Goal: Entertainment & Leisure: Browse casually

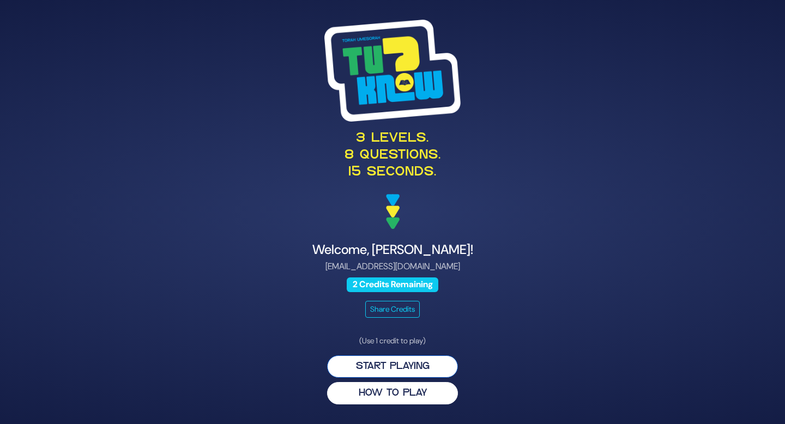
click at [380, 363] on button "Start Playing" at bounding box center [392, 366] width 131 height 22
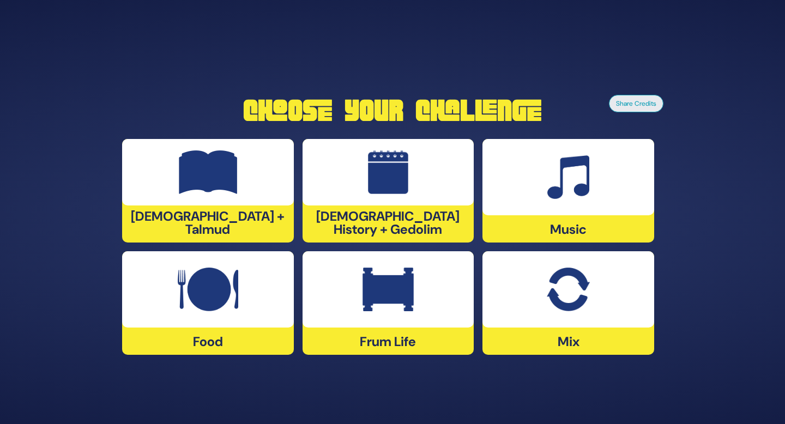
click at [369, 330] on div "Frum Life" at bounding box center [388, 303] width 172 height 104
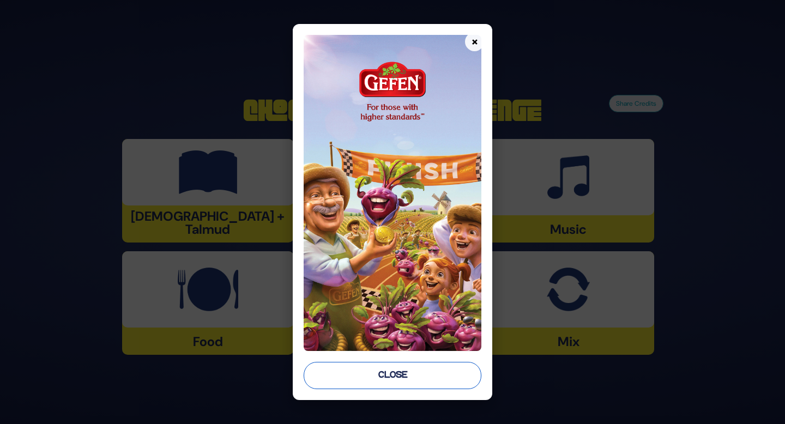
click at [385, 373] on button "Close" at bounding box center [393, 375] width 178 height 27
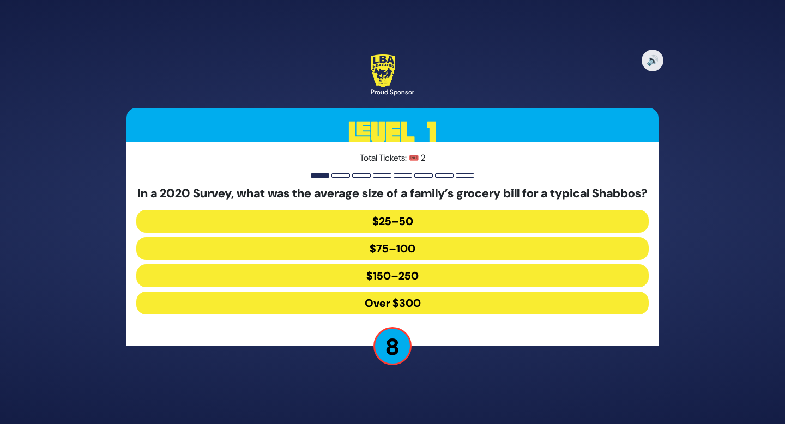
click at [424, 287] on button "$150–250" at bounding box center [392, 275] width 512 height 23
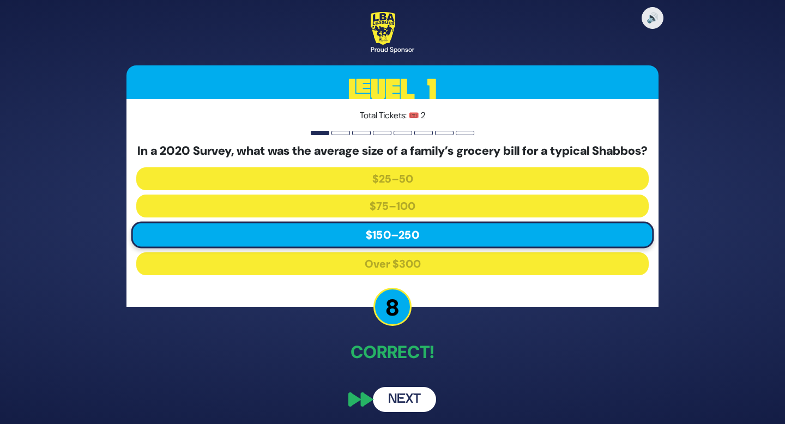
click at [407, 410] on button "Next" at bounding box center [404, 399] width 63 height 25
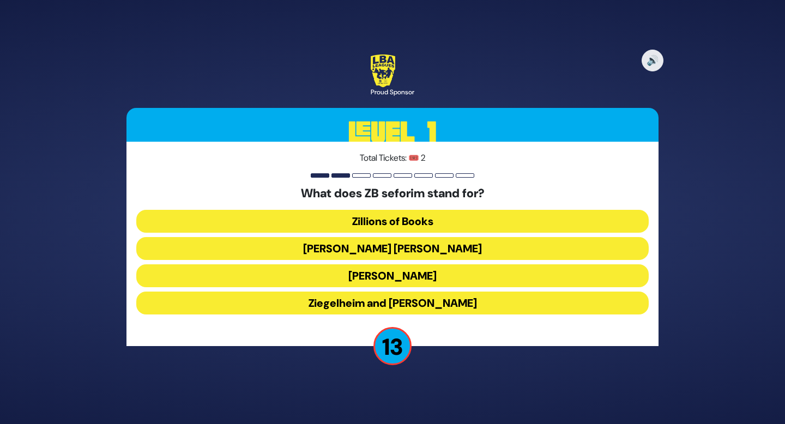
click at [381, 248] on button "[PERSON_NAME] [PERSON_NAME]" at bounding box center [392, 248] width 512 height 23
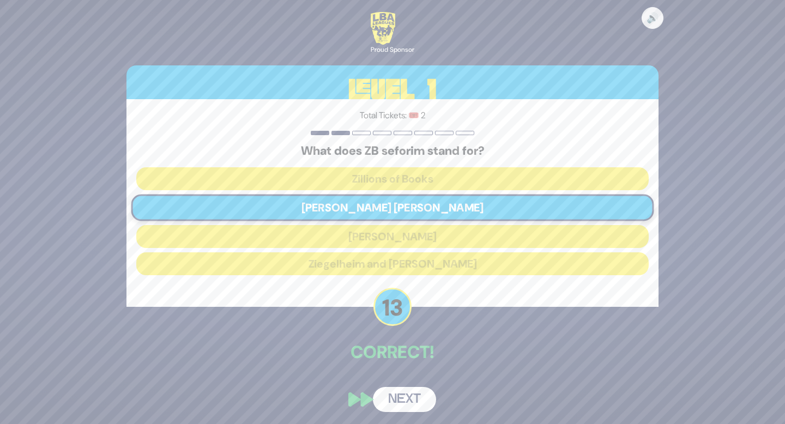
click at [400, 398] on button "Next" at bounding box center [404, 399] width 63 height 25
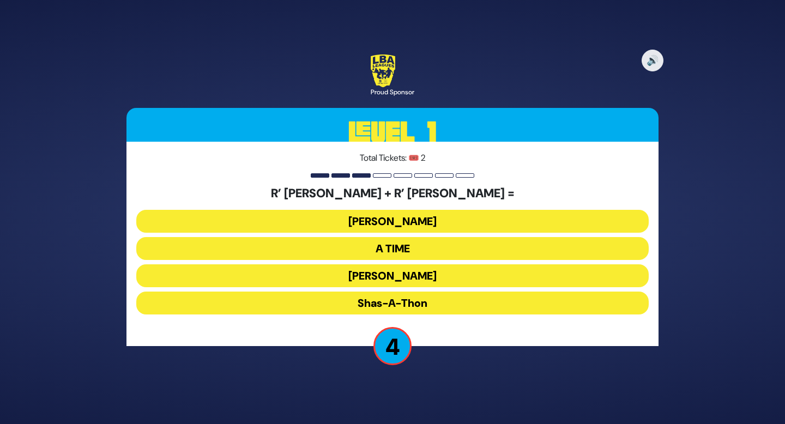
click at [417, 223] on button "[PERSON_NAME]" at bounding box center [392, 221] width 512 height 23
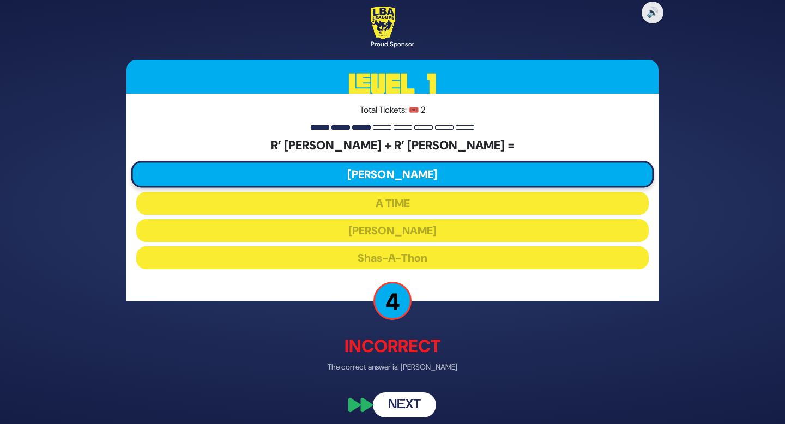
click at [402, 405] on button "Next" at bounding box center [404, 404] width 63 height 25
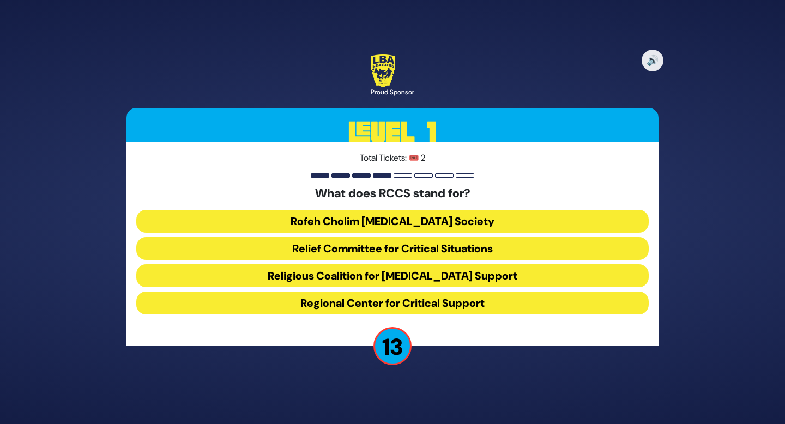
click at [384, 228] on button "Rofeh Cholim [MEDICAL_DATA] Society" at bounding box center [392, 221] width 512 height 23
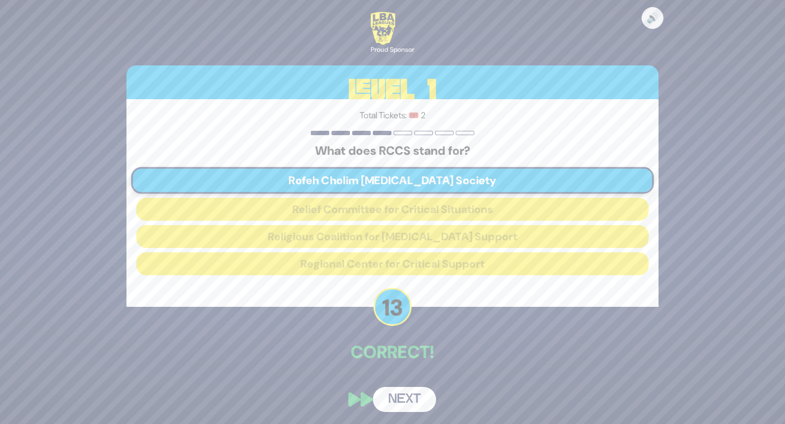
click at [408, 401] on button "Next" at bounding box center [404, 399] width 63 height 25
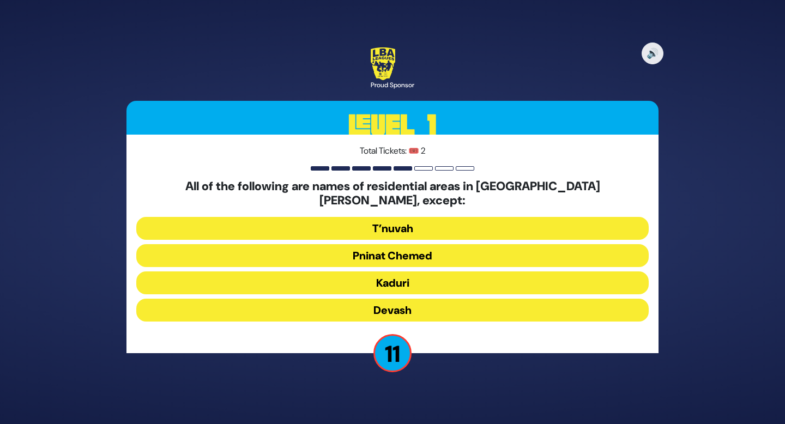
click at [399, 219] on button "T’nuvah" at bounding box center [392, 228] width 512 height 23
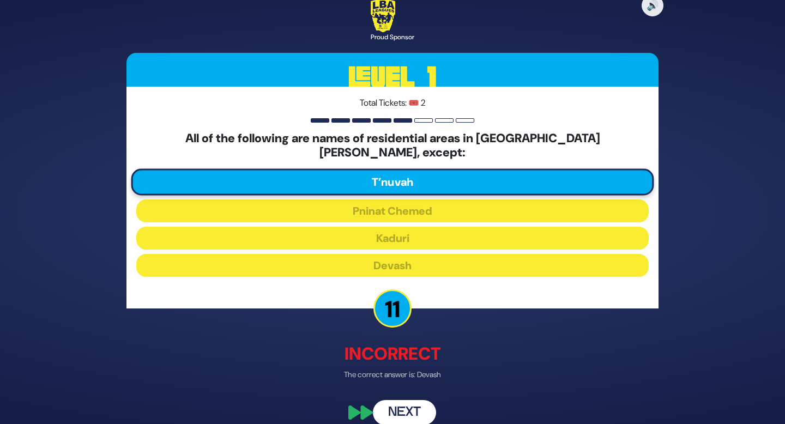
click at [407, 399] on button "Next" at bounding box center [404, 411] width 63 height 25
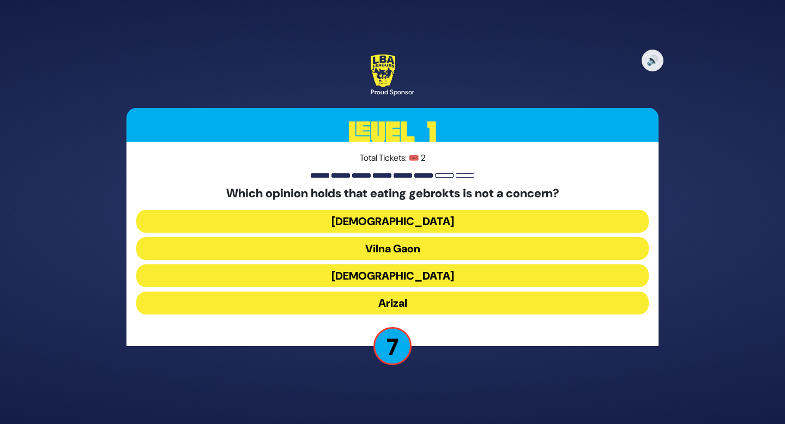
click at [378, 285] on button "[DEMOGRAPHIC_DATA]" at bounding box center [392, 275] width 512 height 23
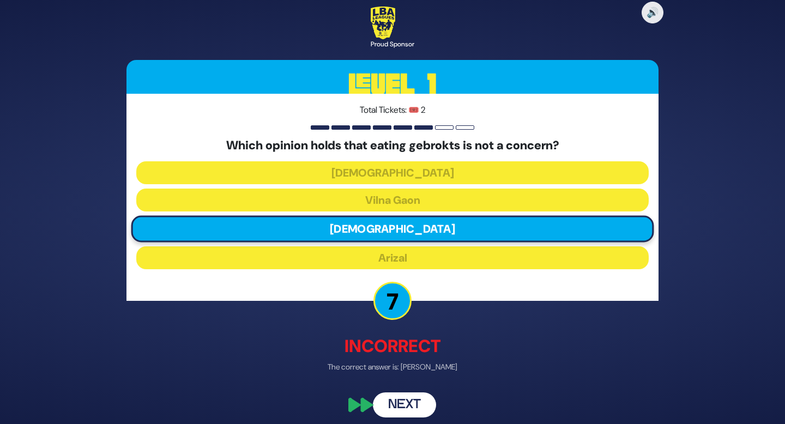
click at [404, 403] on button "Next" at bounding box center [404, 404] width 63 height 25
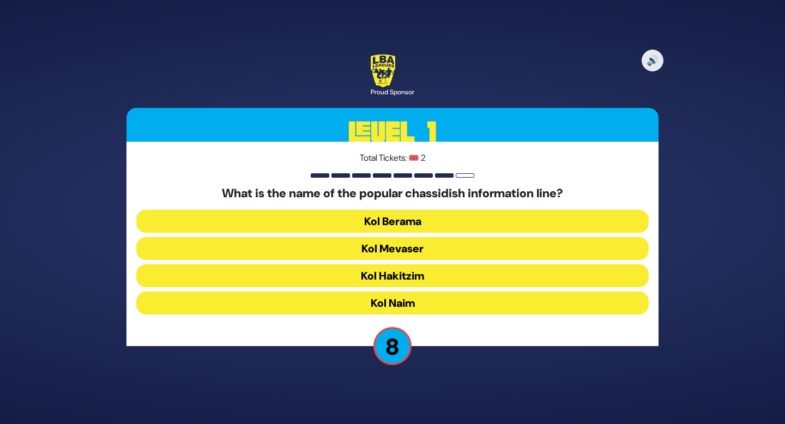
click at [348, 254] on button "Kol Mevaser" at bounding box center [392, 248] width 512 height 23
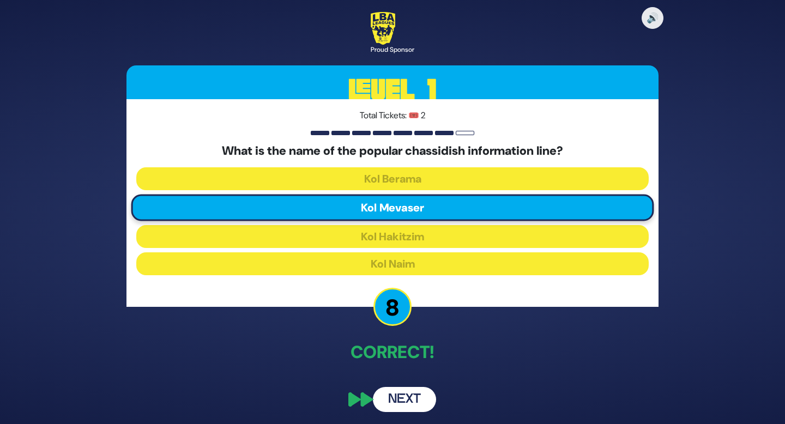
click at [425, 403] on button "Next" at bounding box center [404, 399] width 63 height 25
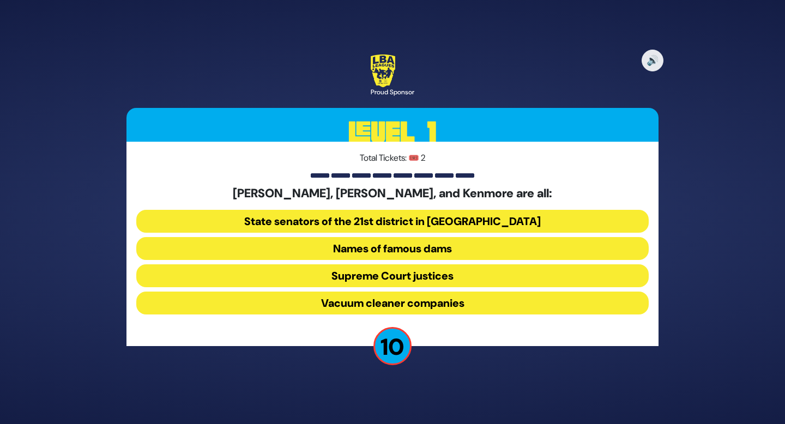
click at [438, 307] on button "Vacuum cleaner companies" at bounding box center [392, 303] width 512 height 23
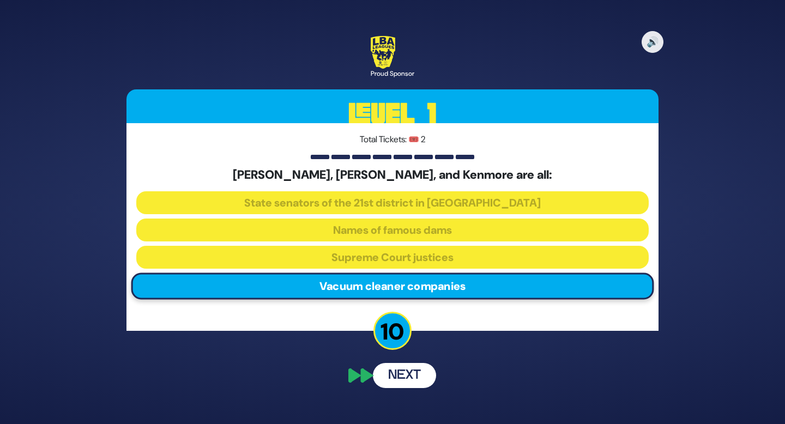
click at [420, 366] on button "Next" at bounding box center [404, 375] width 63 height 25
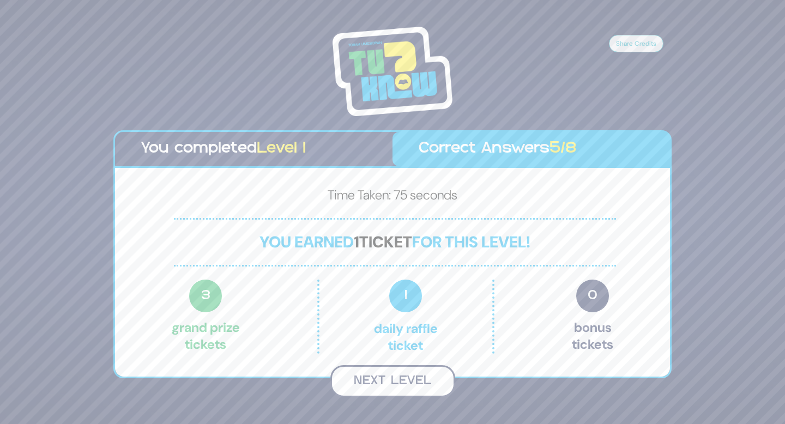
click at [417, 379] on button "Next Level" at bounding box center [392, 381] width 125 height 32
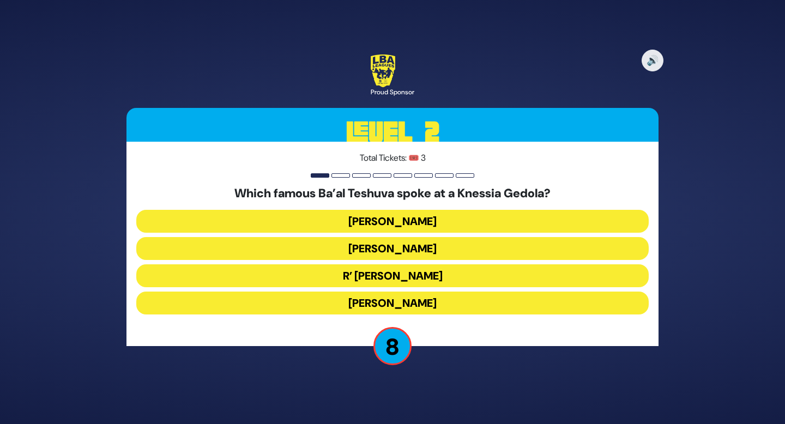
click at [408, 251] on button "[PERSON_NAME]" at bounding box center [392, 248] width 512 height 23
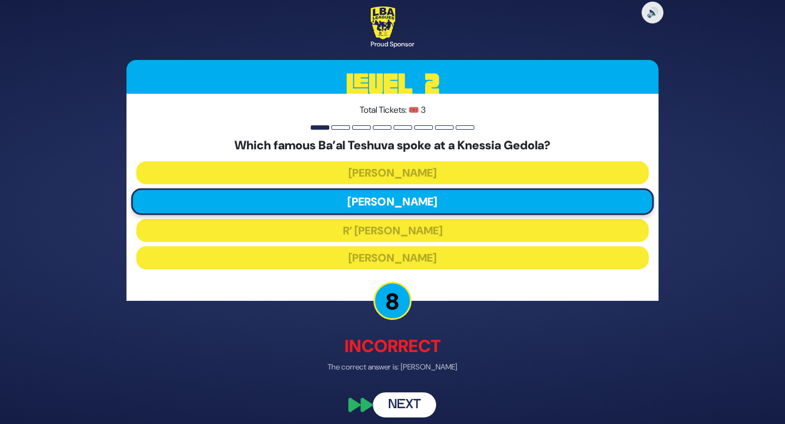
click at [419, 394] on button "Next" at bounding box center [404, 404] width 63 height 25
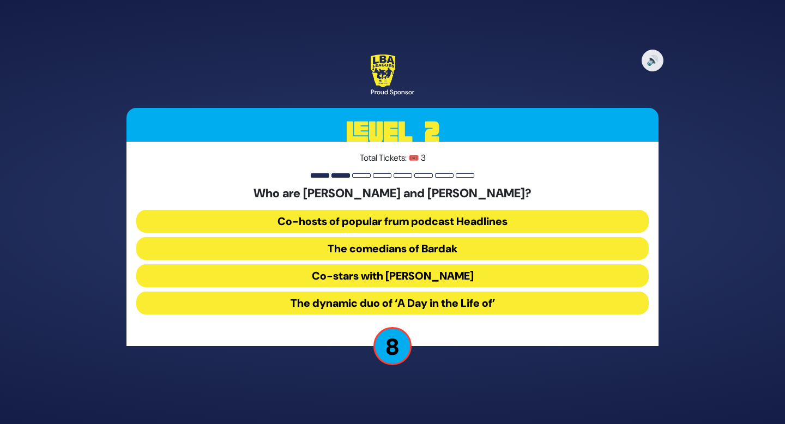
click at [392, 229] on button "Co-hosts of popular frum podcast Headlines" at bounding box center [392, 221] width 512 height 23
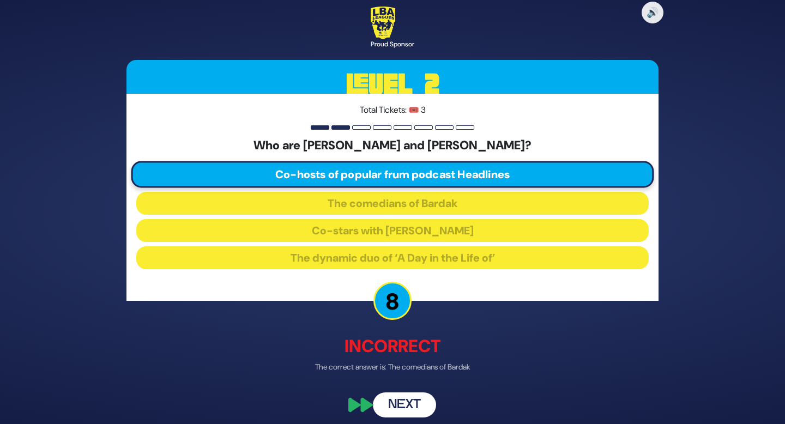
click at [398, 415] on button "Next" at bounding box center [404, 404] width 63 height 25
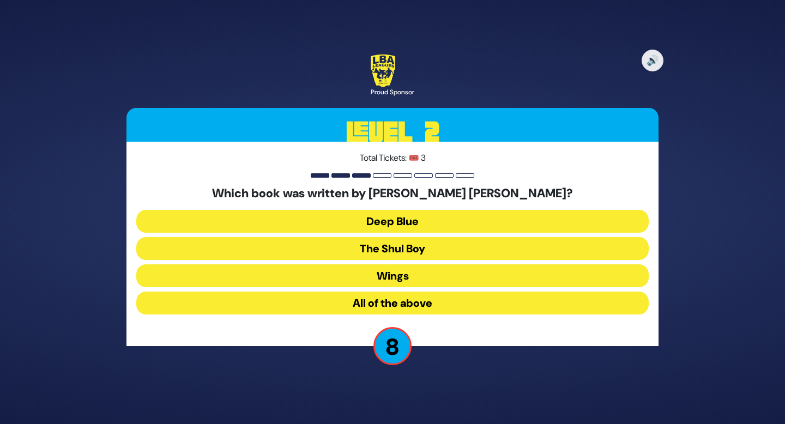
click at [391, 299] on button "All of the above" at bounding box center [392, 303] width 512 height 23
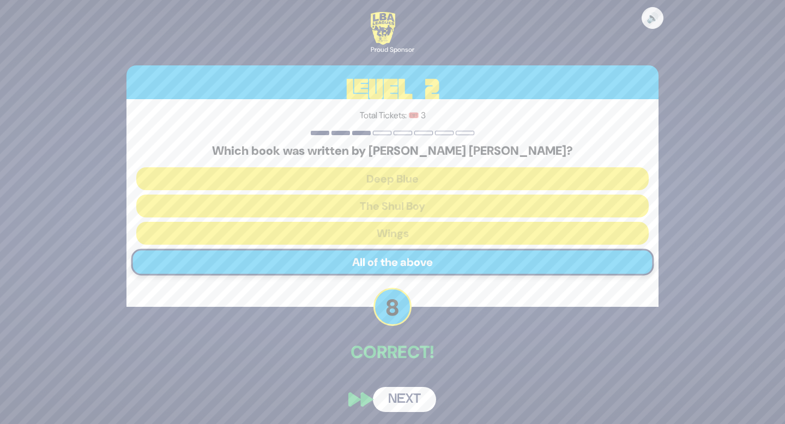
click at [398, 391] on button "Next" at bounding box center [404, 399] width 63 height 25
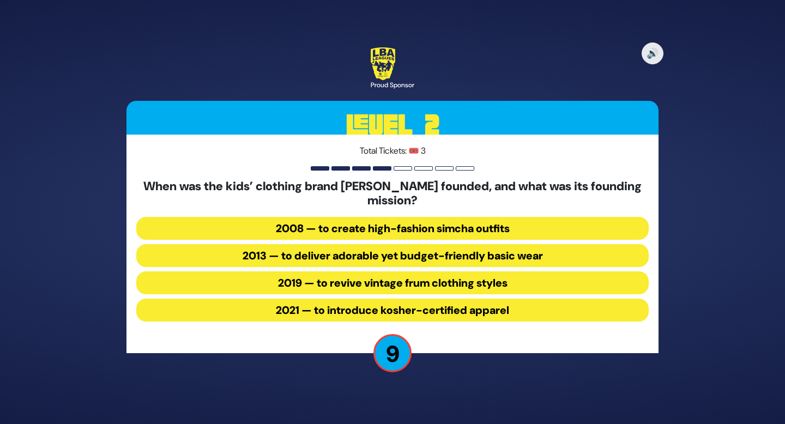
click at [371, 256] on button "2013 — to deliver adorable yet budget-friendly basic wear" at bounding box center [392, 255] width 512 height 23
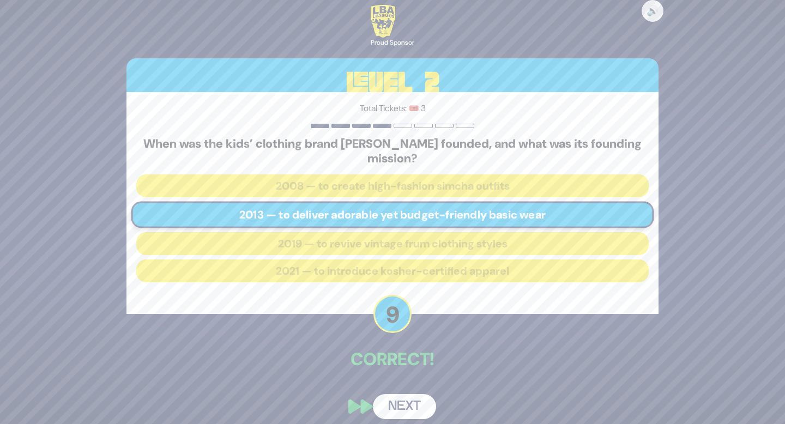
click at [394, 404] on button "Next" at bounding box center [404, 406] width 63 height 25
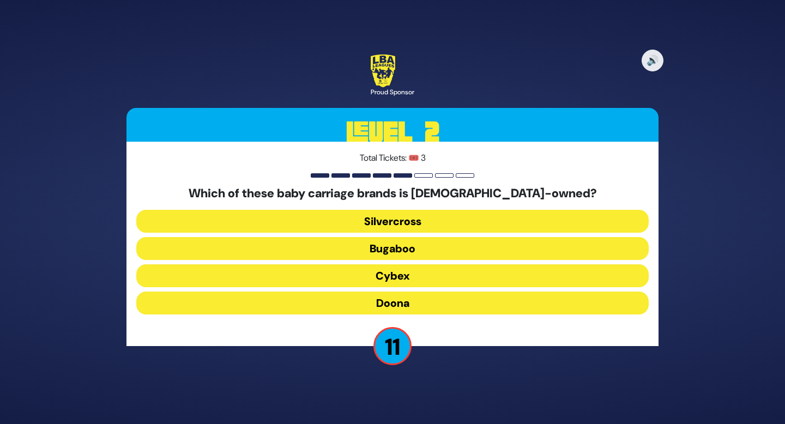
click at [399, 214] on button "Silvercross" at bounding box center [392, 221] width 512 height 23
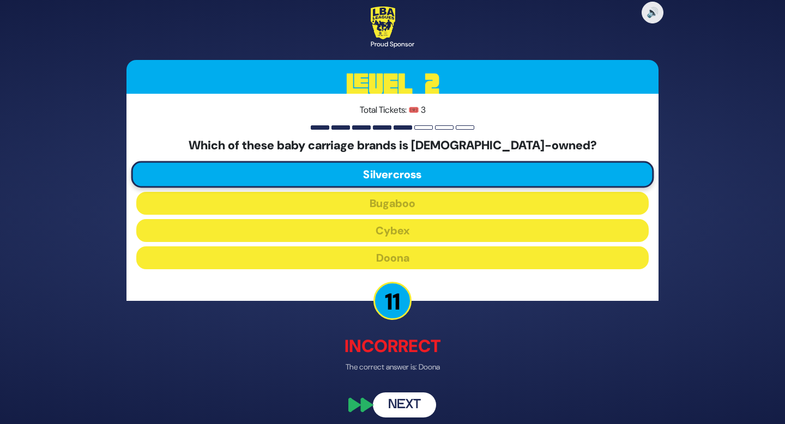
click at [406, 410] on button "Next" at bounding box center [404, 404] width 63 height 25
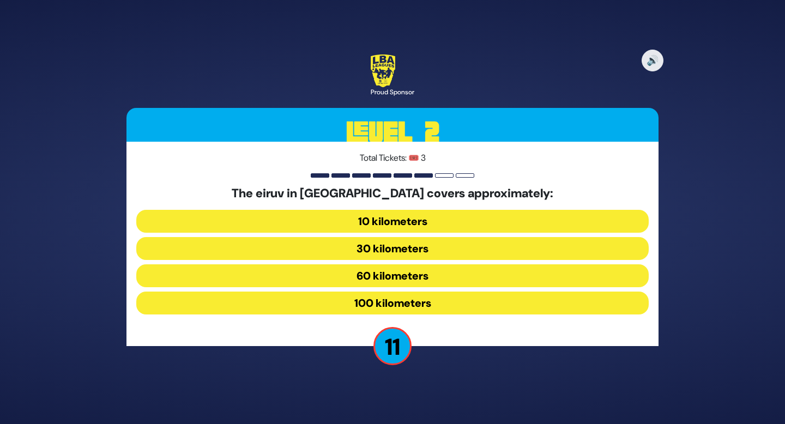
click at [298, 242] on button "30 kilometers" at bounding box center [392, 248] width 512 height 23
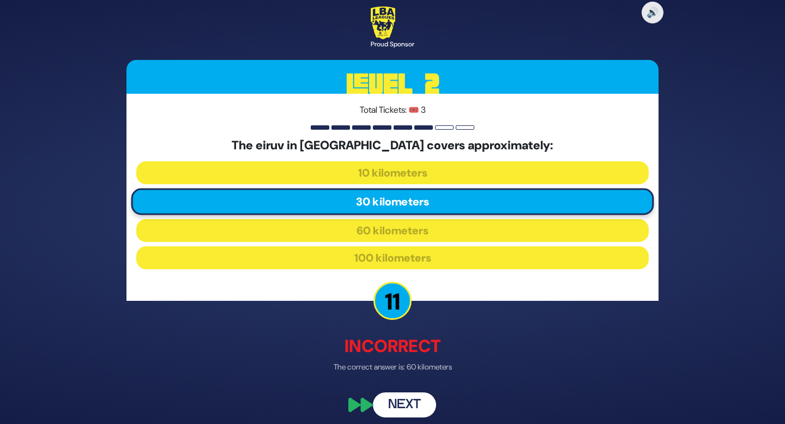
click at [398, 402] on button "Next" at bounding box center [404, 404] width 63 height 25
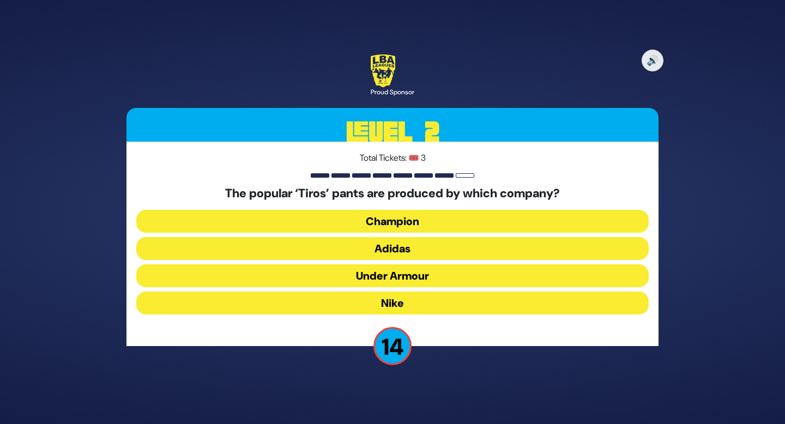
click at [424, 247] on button "Adidas" at bounding box center [392, 248] width 512 height 23
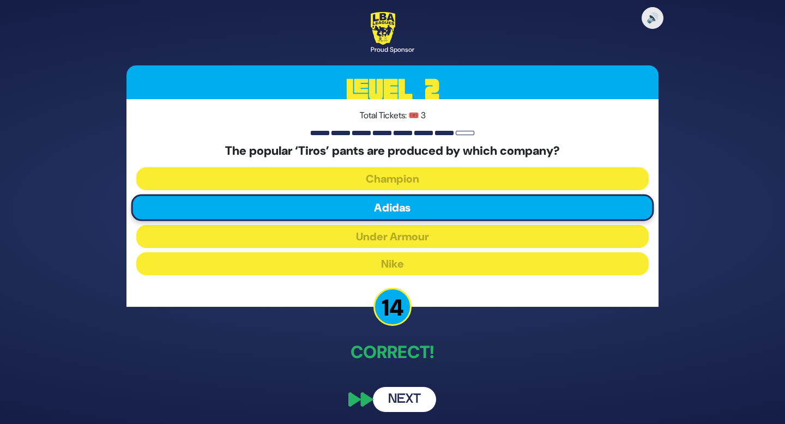
click at [423, 398] on button "Next" at bounding box center [404, 399] width 63 height 25
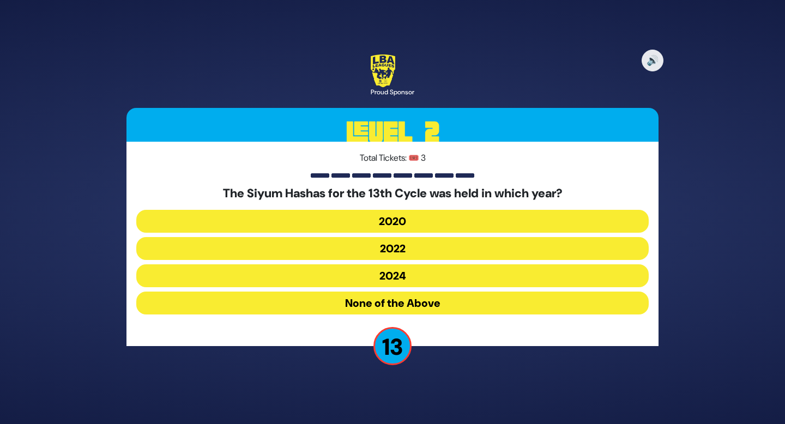
click at [386, 219] on button "2020" at bounding box center [392, 221] width 512 height 23
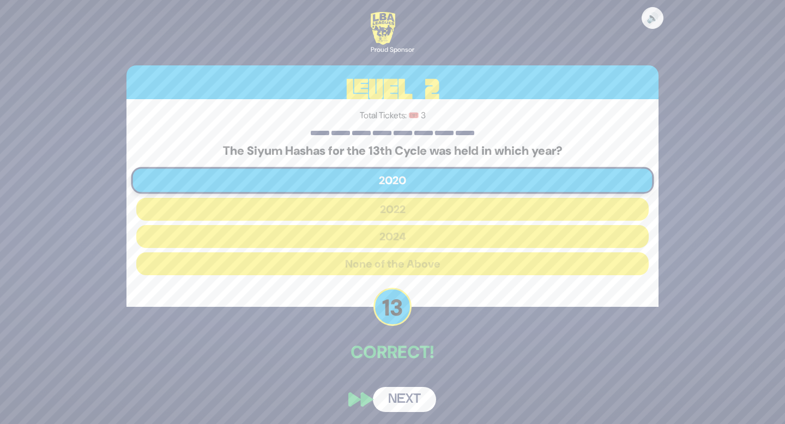
click at [406, 407] on button "Next" at bounding box center [404, 399] width 63 height 25
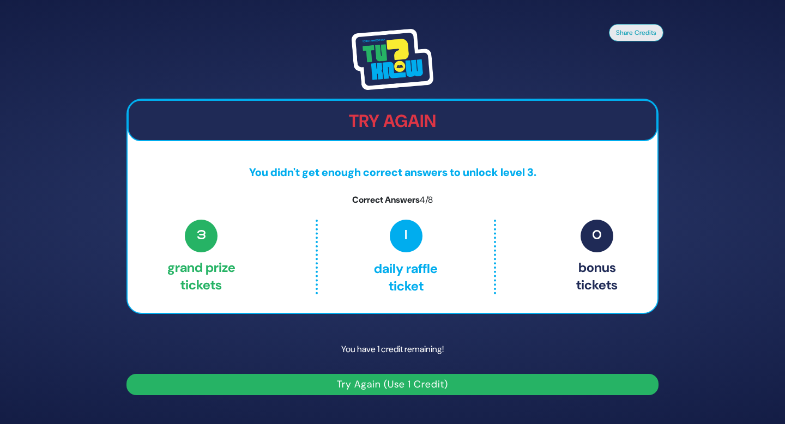
click at [404, 380] on button "Try Again (Use 1 Credit)" at bounding box center [392, 384] width 532 height 21
click at [400, 390] on button "Try Again (Use 1 Credit)" at bounding box center [392, 384] width 532 height 21
click at [354, 374] on button "Try Again (Use 1 Credit)" at bounding box center [392, 384] width 532 height 21
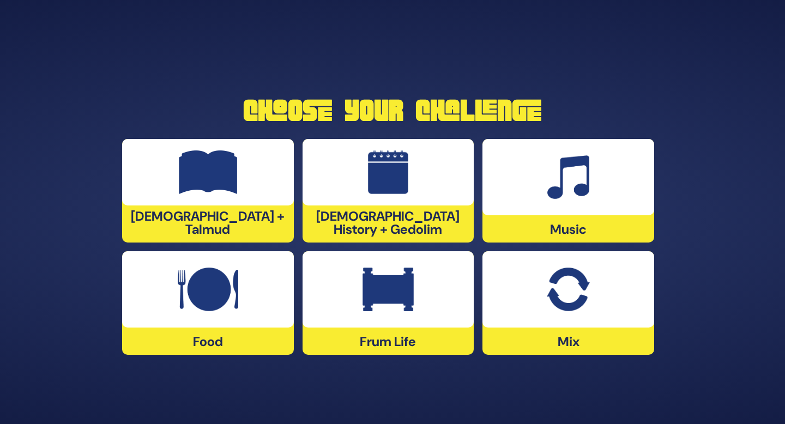
click at [246, 229] on div "[DEMOGRAPHIC_DATA] + Talmud" at bounding box center [208, 191] width 172 height 104
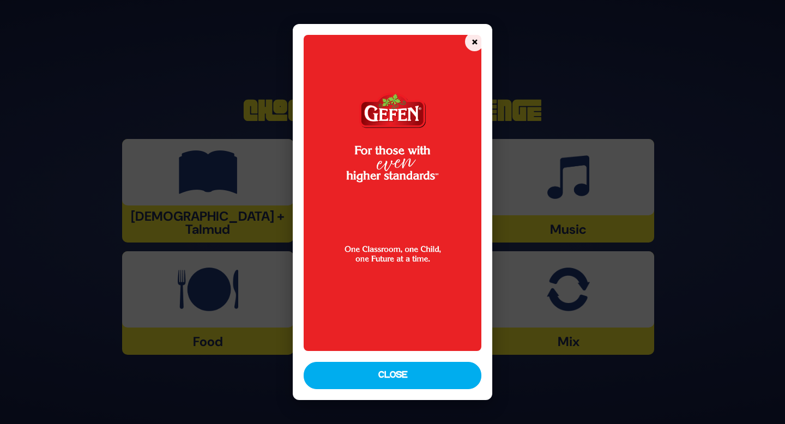
click at [403, 385] on button "Close" at bounding box center [393, 375] width 178 height 27
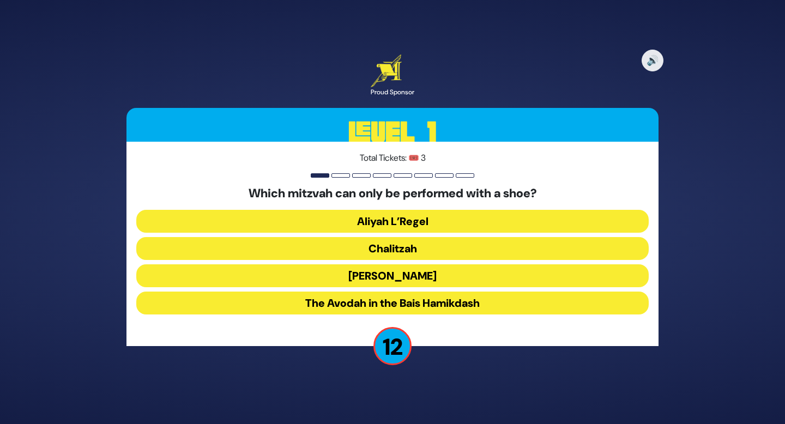
click at [380, 245] on button "Chalitzah" at bounding box center [392, 248] width 512 height 23
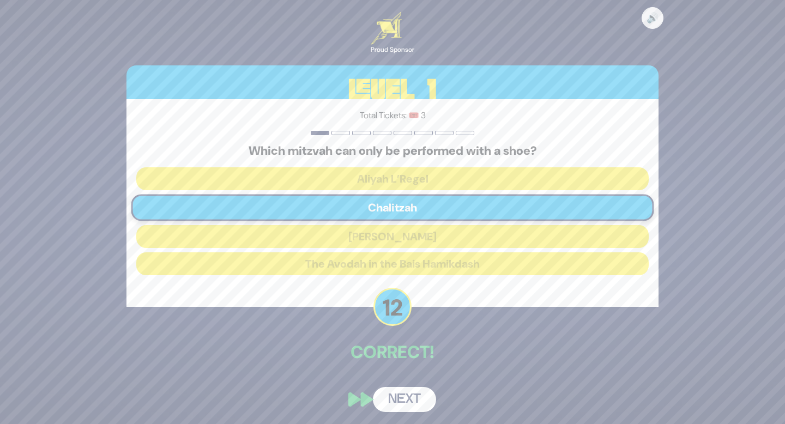
click at [419, 397] on button "Next" at bounding box center [404, 399] width 63 height 25
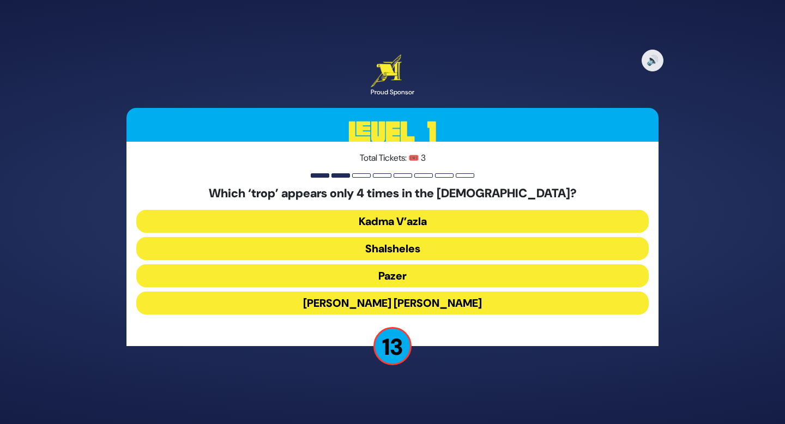
click at [402, 250] on button "Shalsheles" at bounding box center [392, 248] width 512 height 23
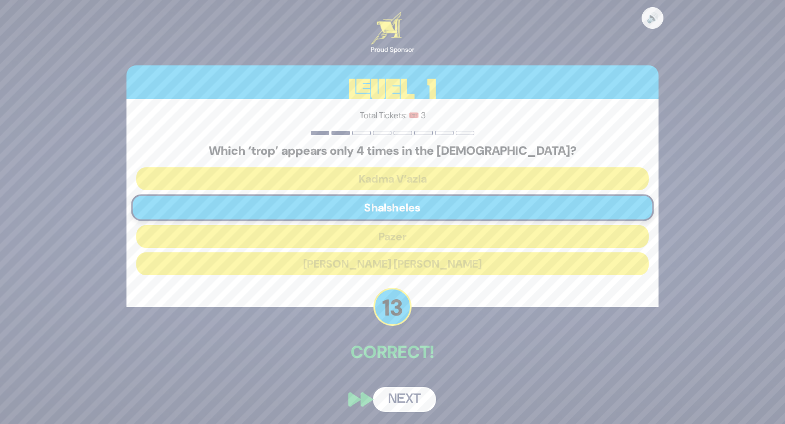
click at [399, 390] on button "Next" at bounding box center [404, 399] width 63 height 25
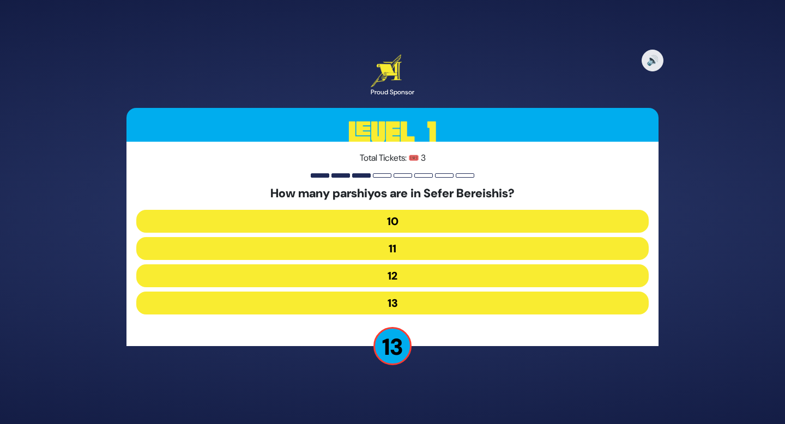
click at [396, 298] on button "13" at bounding box center [392, 303] width 512 height 23
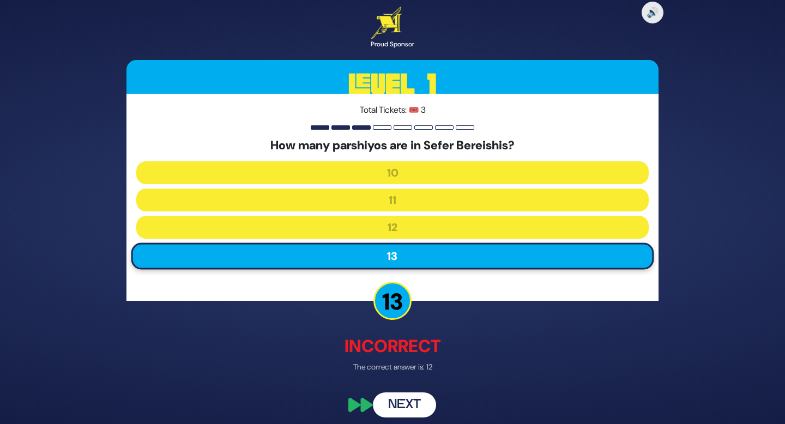
click at [399, 405] on button "Next" at bounding box center [404, 404] width 63 height 25
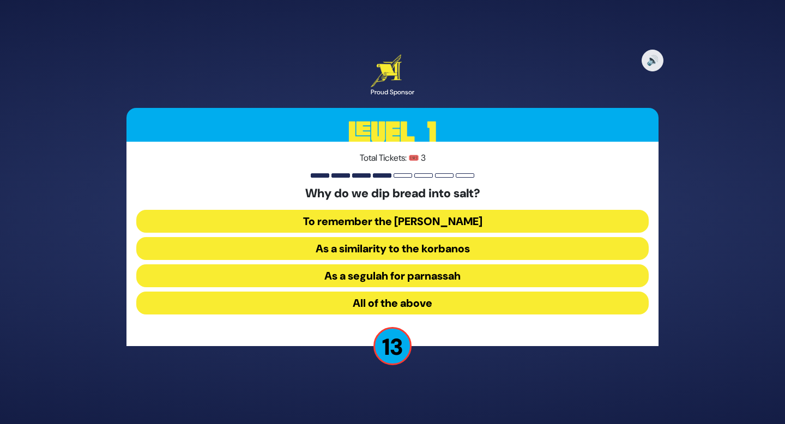
click at [409, 271] on button "As a segulah for parnassah" at bounding box center [392, 275] width 512 height 23
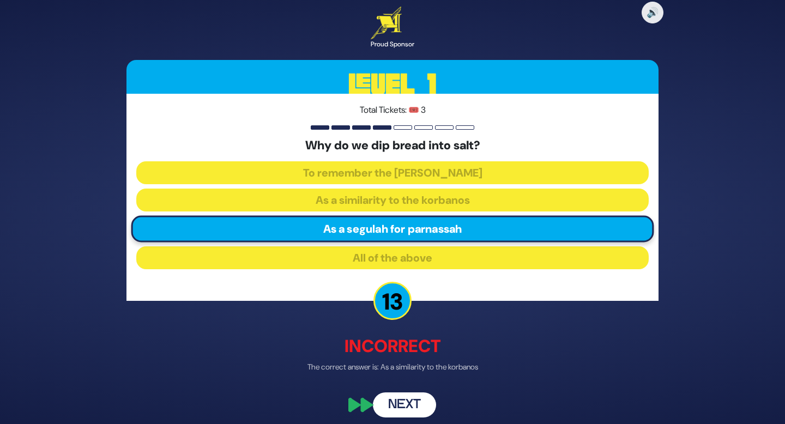
click at [413, 405] on button "Next" at bounding box center [404, 404] width 63 height 25
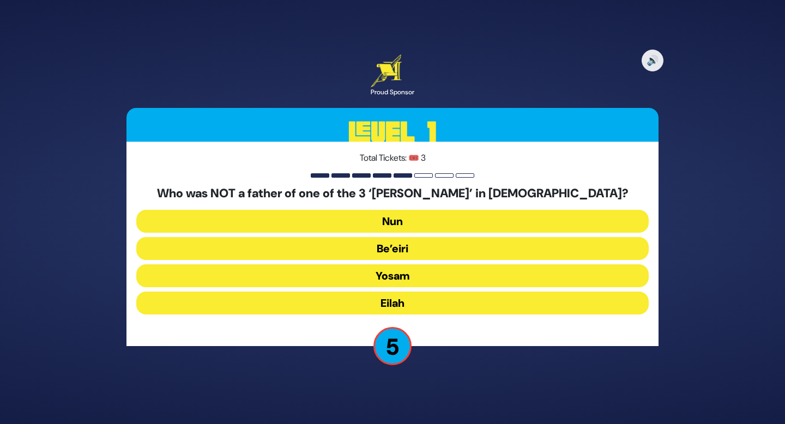
click at [409, 275] on button "Yosam" at bounding box center [392, 275] width 512 height 23
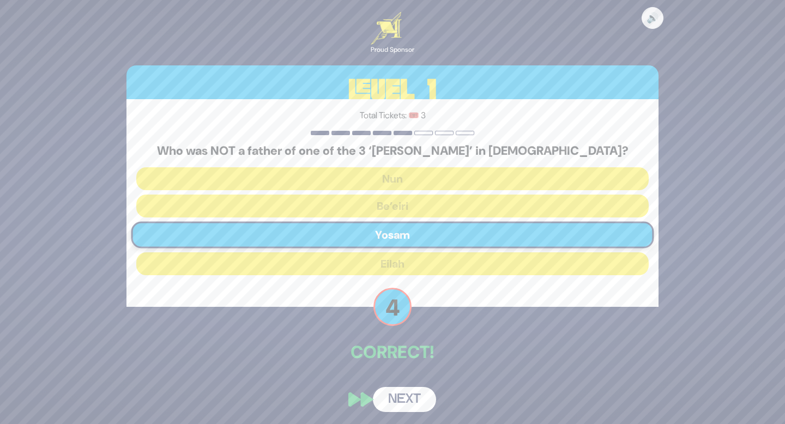
click at [391, 402] on button "Next" at bounding box center [404, 399] width 63 height 25
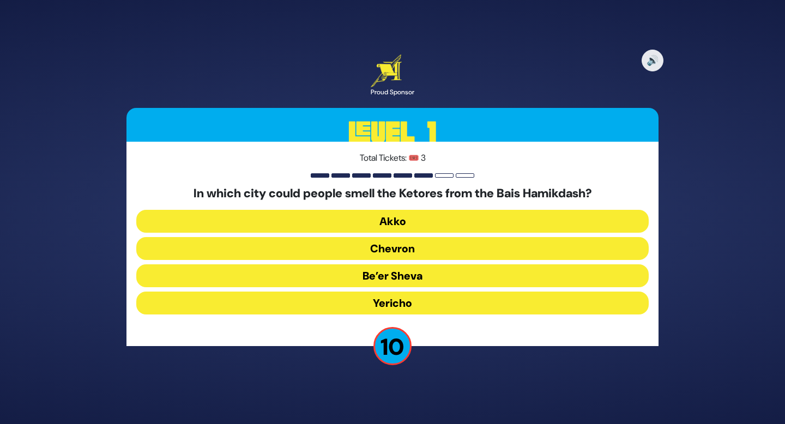
click at [410, 284] on button "Be’er Sheva" at bounding box center [392, 275] width 512 height 23
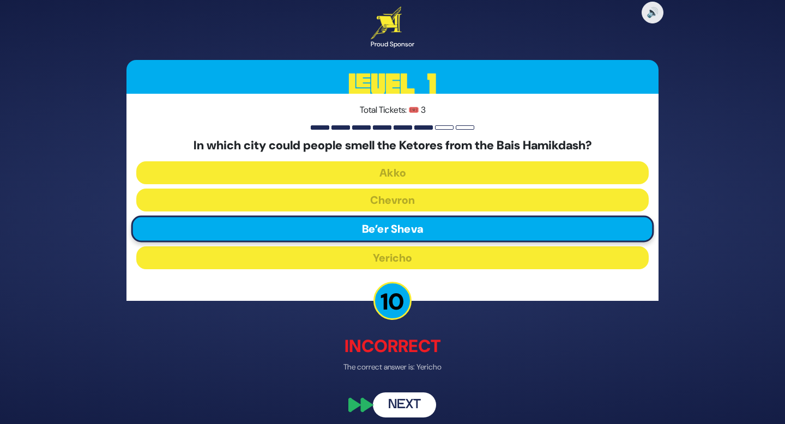
click at [396, 410] on button "Next" at bounding box center [404, 404] width 63 height 25
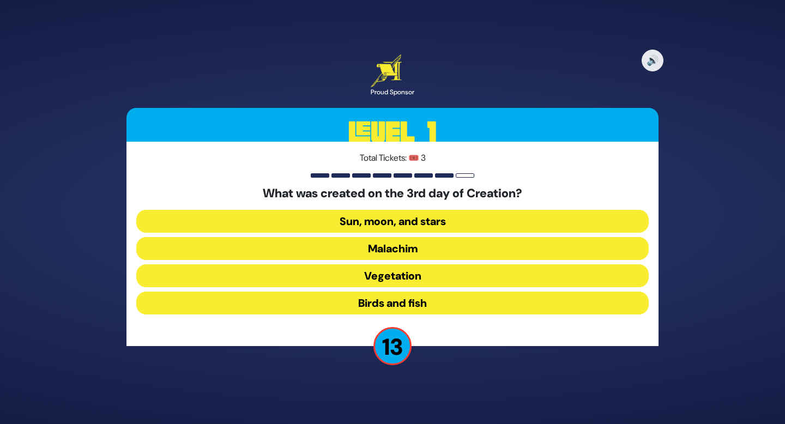
click at [406, 274] on button "Vegetation" at bounding box center [392, 275] width 512 height 23
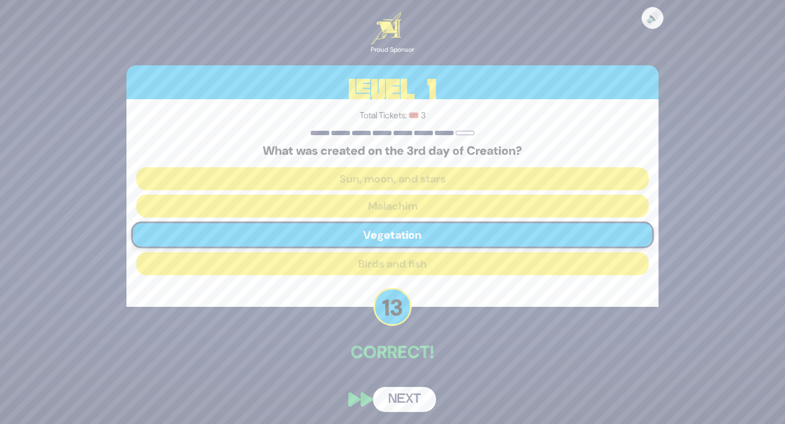
click at [419, 397] on button "Next" at bounding box center [404, 399] width 63 height 25
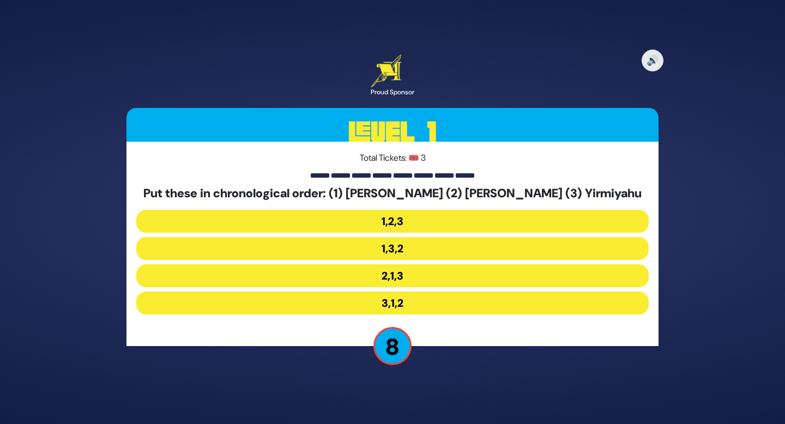
click at [405, 275] on button "2,1,3" at bounding box center [392, 275] width 512 height 23
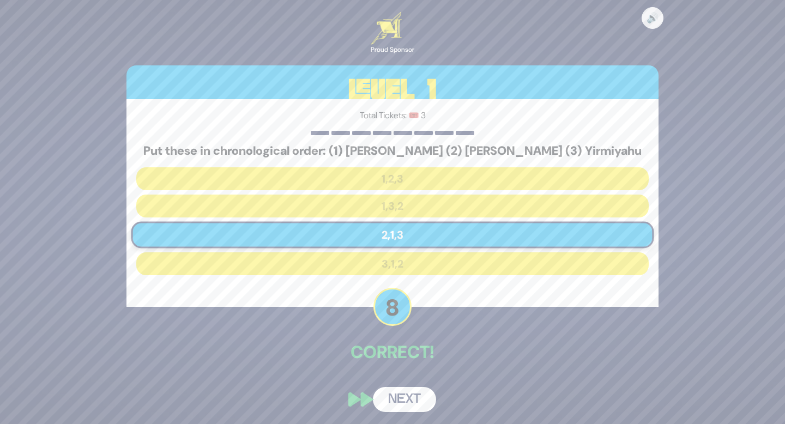
click at [405, 395] on button "Next" at bounding box center [404, 399] width 63 height 25
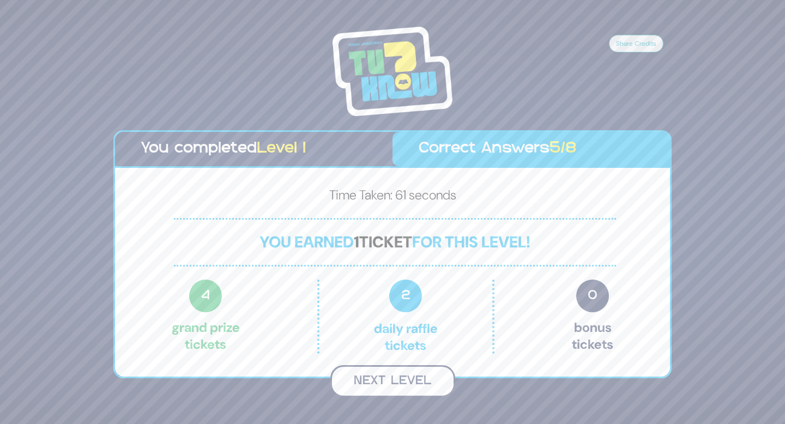
click at [404, 383] on button "Next Level" at bounding box center [392, 381] width 125 height 32
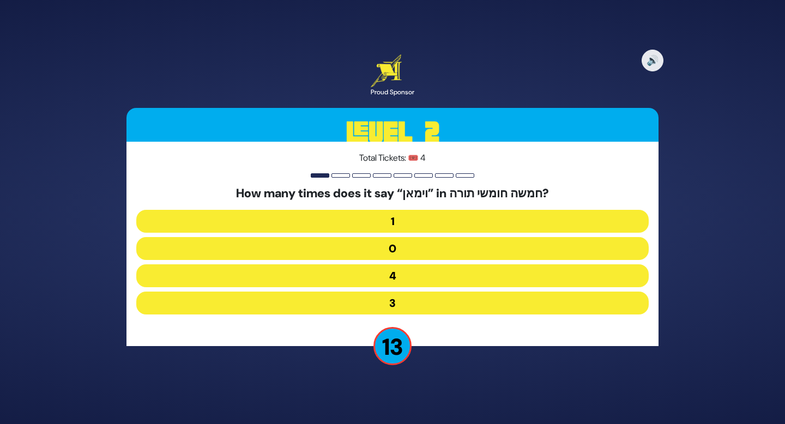
click at [391, 302] on button "3" at bounding box center [392, 303] width 512 height 23
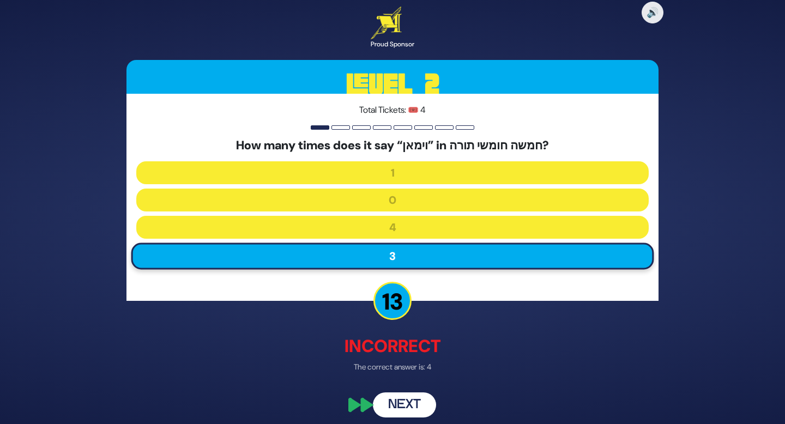
click at [403, 399] on button "Next" at bounding box center [404, 404] width 63 height 25
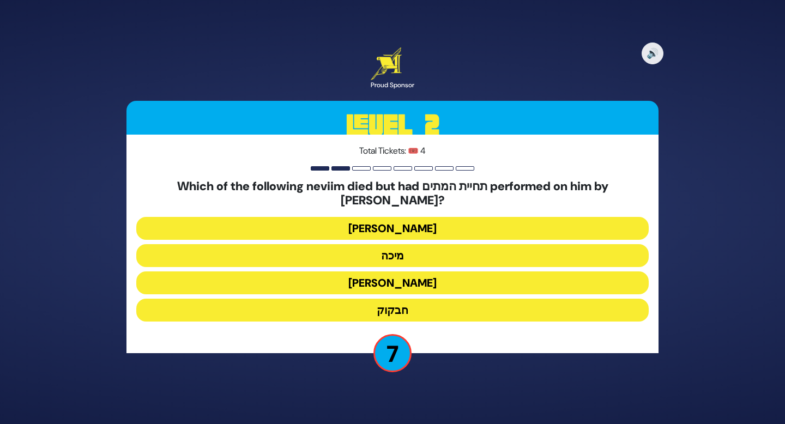
click at [410, 299] on button "חבקוק" at bounding box center [392, 310] width 512 height 23
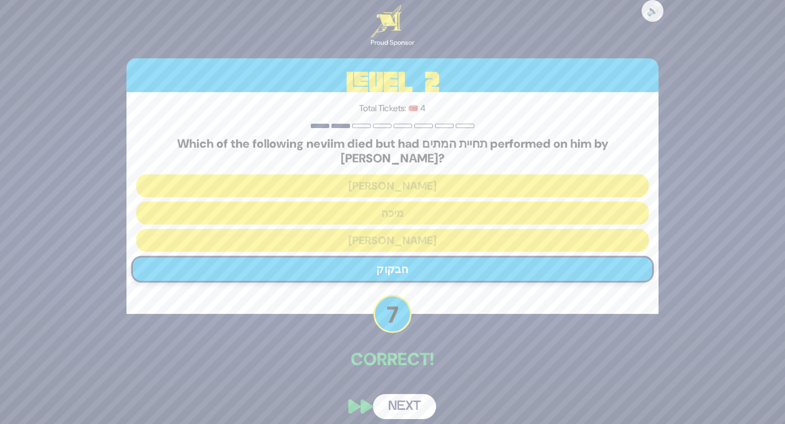
click at [409, 403] on button "Next" at bounding box center [404, 406] width 63 height 25
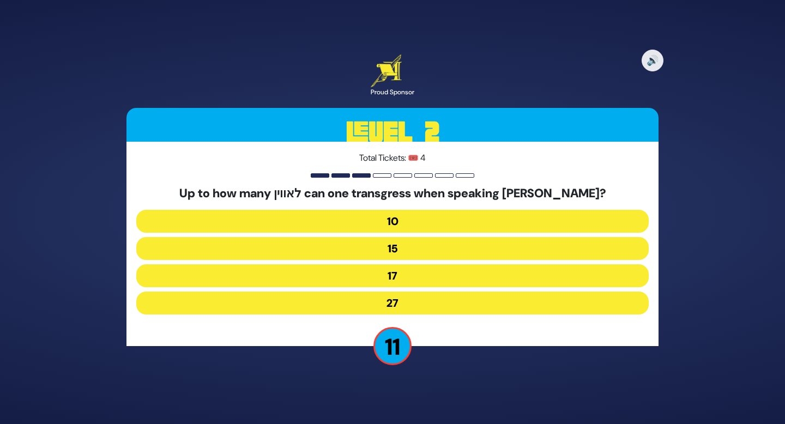
click at [401, 302] on button "27" at bounding box center [392, 303] width 512 height 23
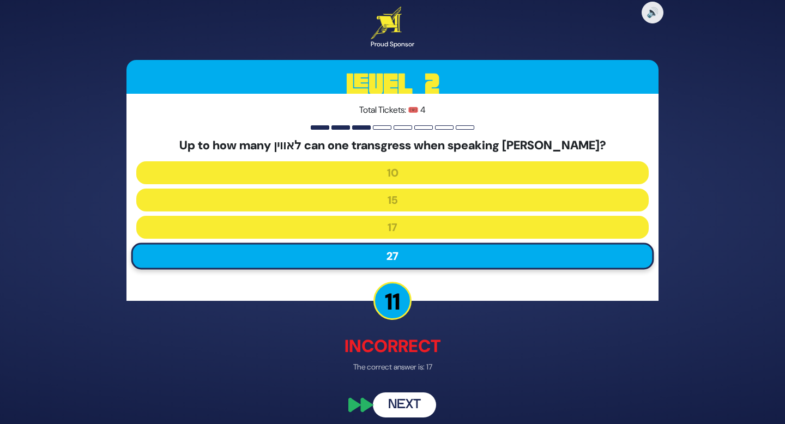
click at [411, 402] on button "Next" at bounding box center [404, 404] width 63 height 25
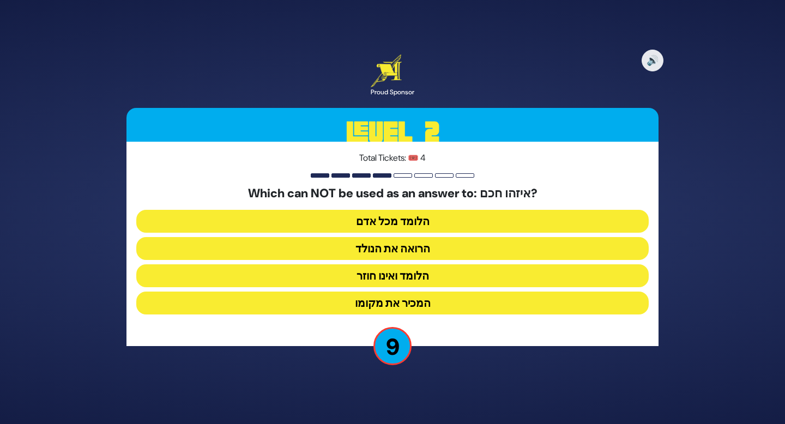
click at [396, 278] on button "הלומד ואינו חוזר" at bounding box center [392, 275] width 512 height 23
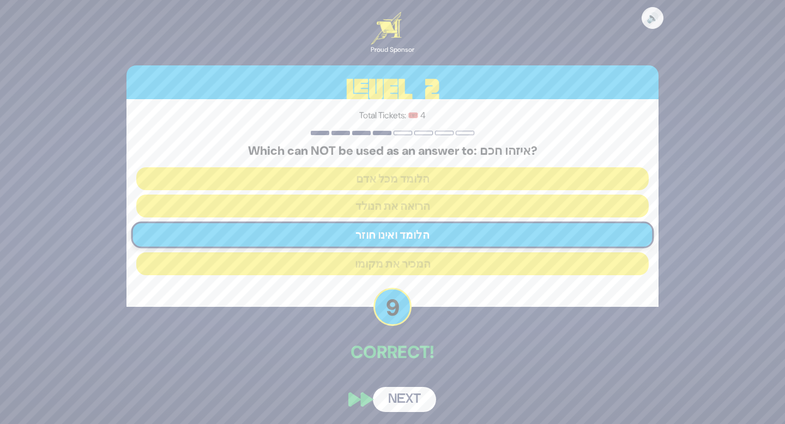
click at [415, 402] on button "Next" at bounding box center [404, 399] width 63 height 25
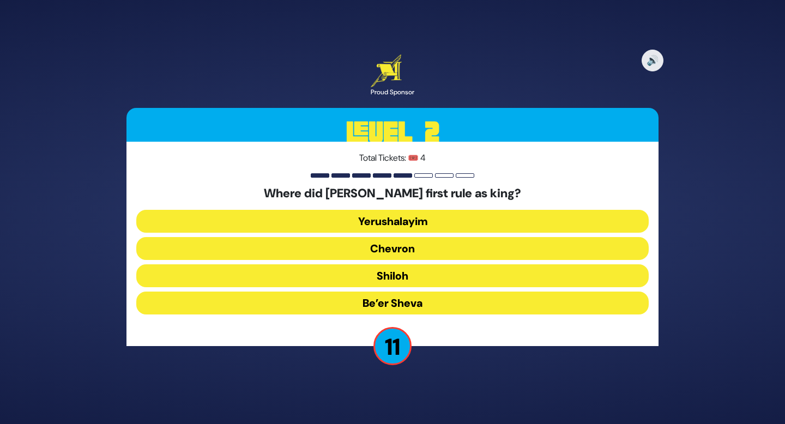
click at [394, 271] on button "Shiloh" at bounding box center [392, 275] width 512 height 23
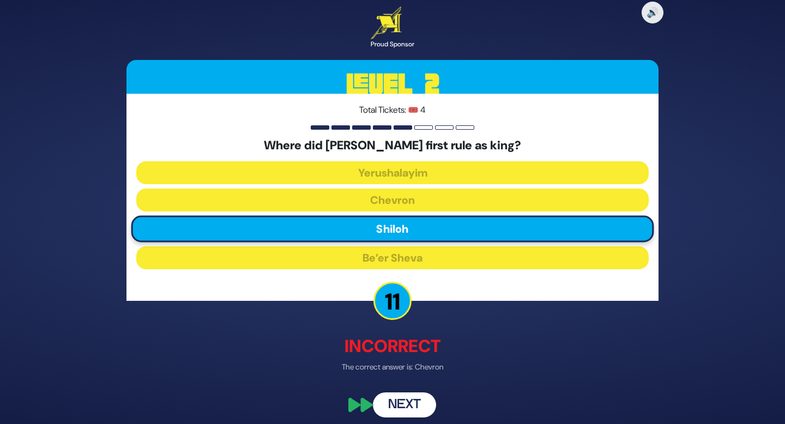
click at [409, 407] on button "Next" at bounding box center [404, 404] width 63 height 25
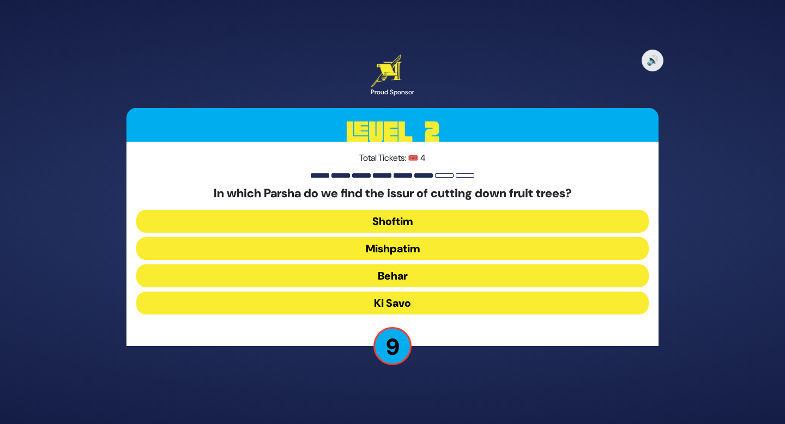
click at [411, 305] on button "Ki Savo" at bounding box center [392, 303] width 512 height 23
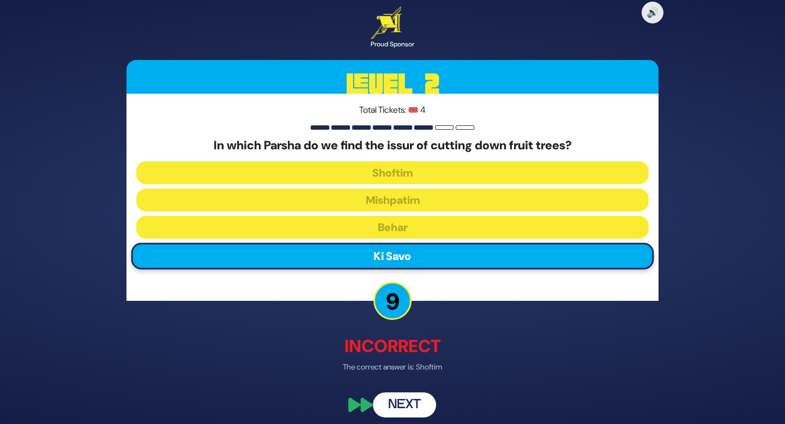
click at [421, 405] on button "Next" at bounding box center [404, 404] width 63 height 25
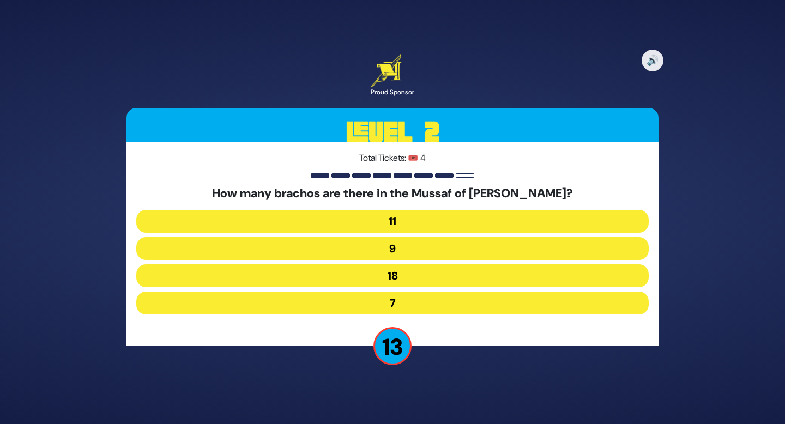
click at [408, 253] on button "9" at bounding box center [392, 248] width 512 height 23
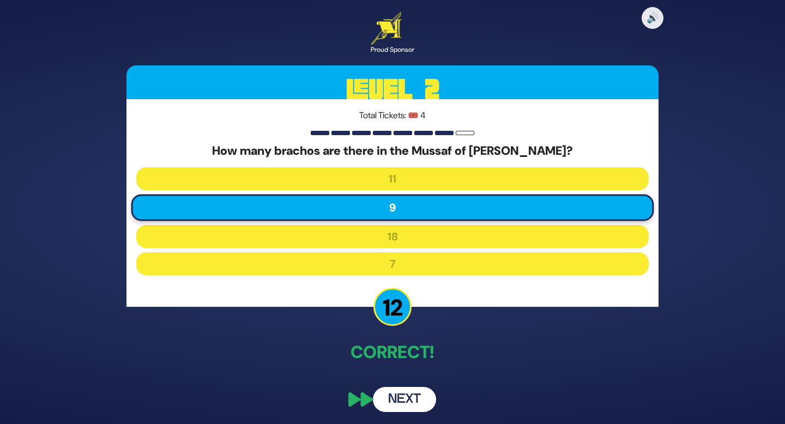
click at [400, 398] on button "Next" at bounding box center [404, 399] width 63 height 25
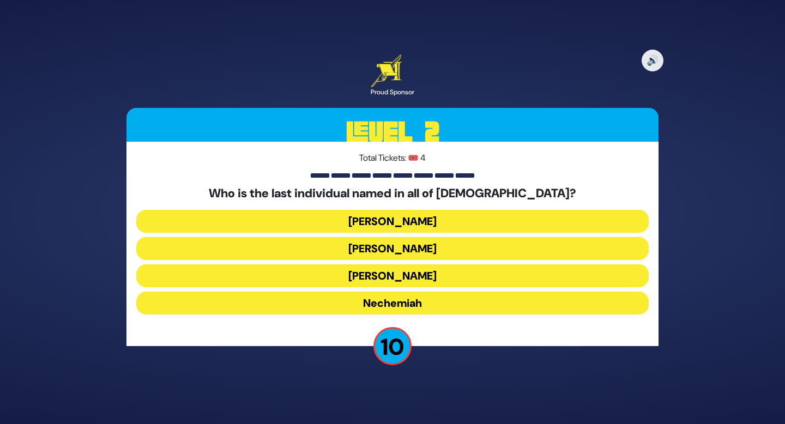
click at [352, 299] on button "Nechemiah" at bounding box center [392, 303] width 512 height 23
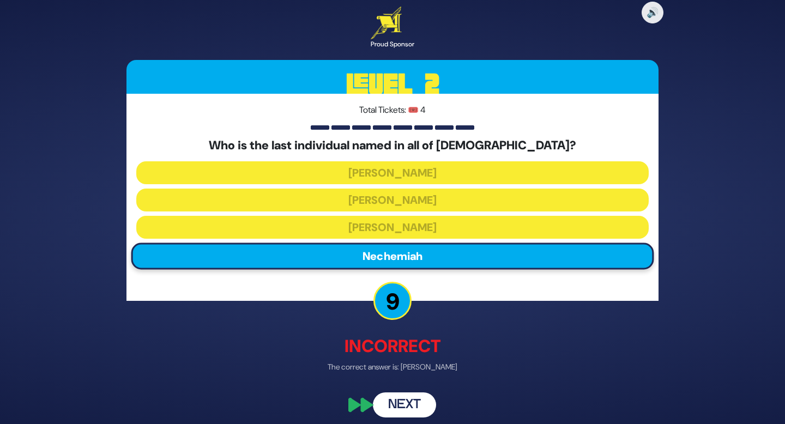
click at [391, 398] on button "Next" at bounding box center [404, 404] width 63 height 25
